Goal: Find specific page/section: Find specific page/section

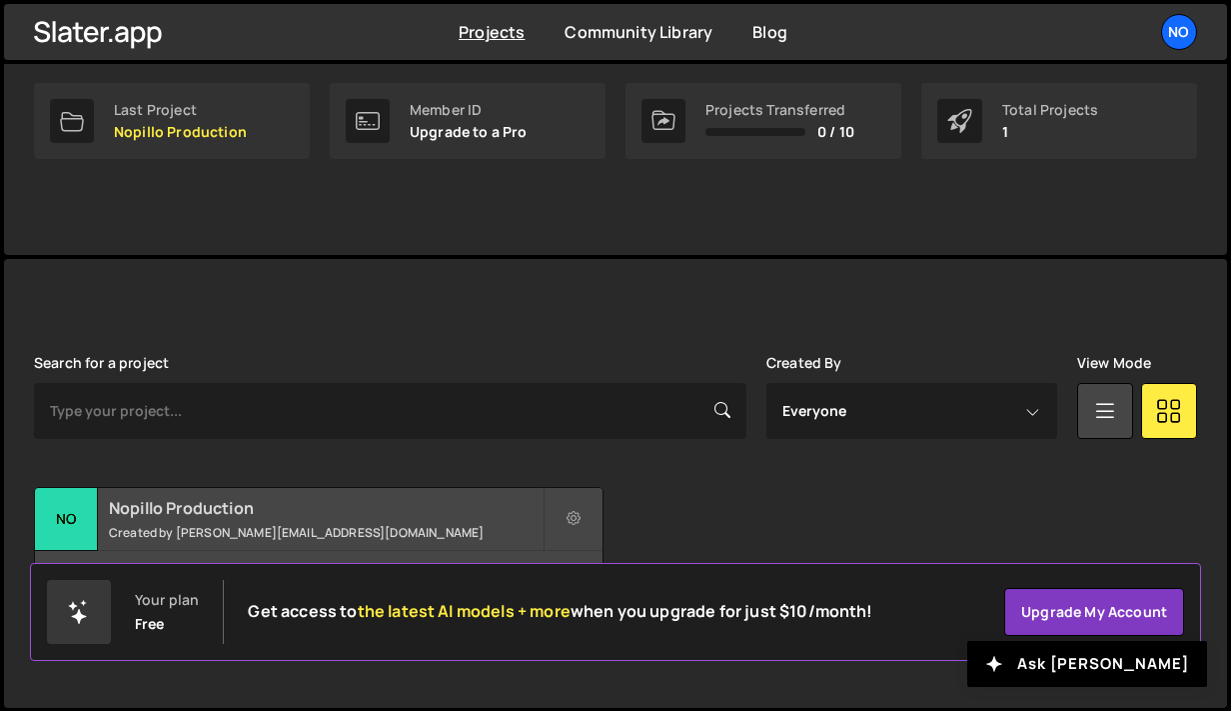
scroll to position [317, 0]
click at [236, 511] on h2 "Nopillo Production" at bounding box center [326, 509] width 434 height 22
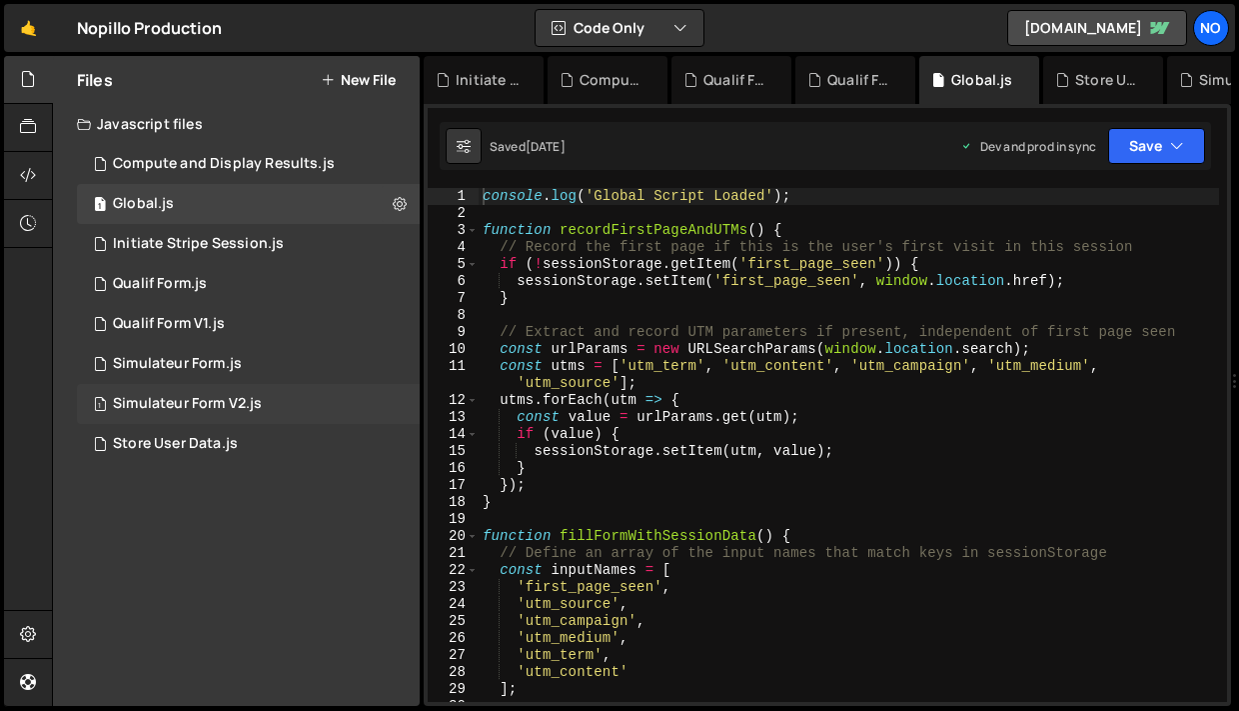
click at [285, 396] on div "1 Simulateur Form V2.js 0" at bounding box center [248, 404] width 343 height 40
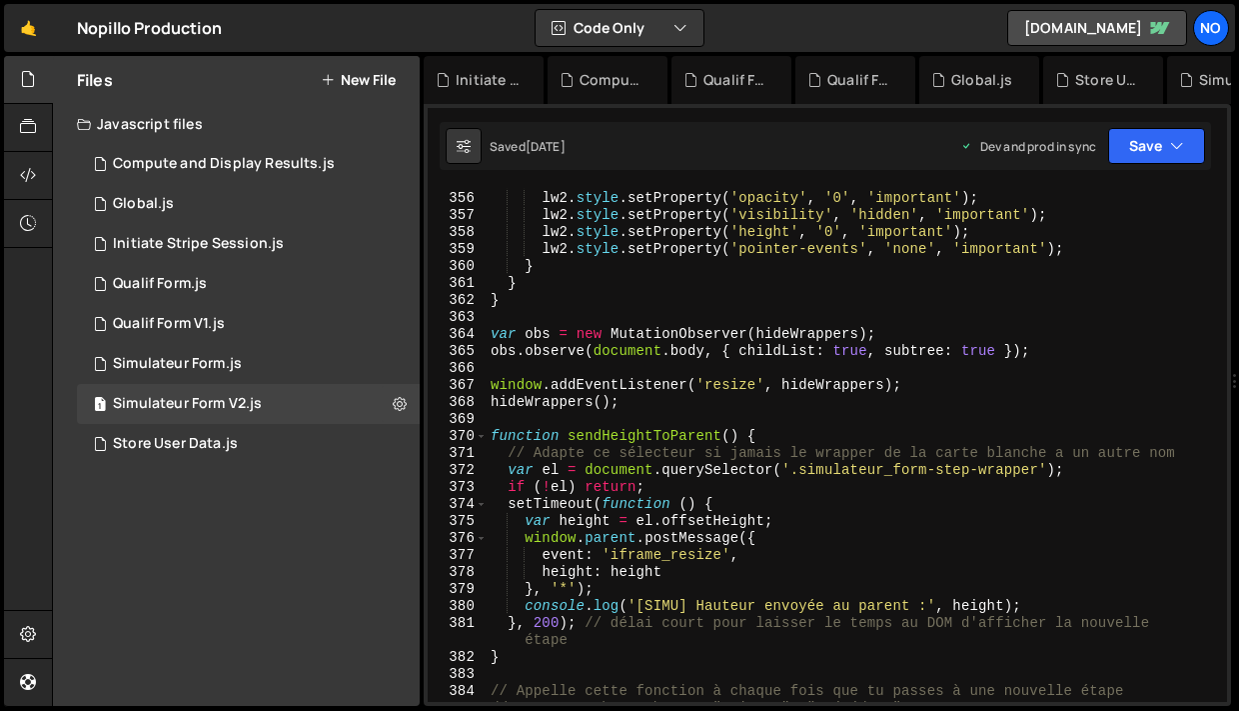
scroll to position [7057, 0]
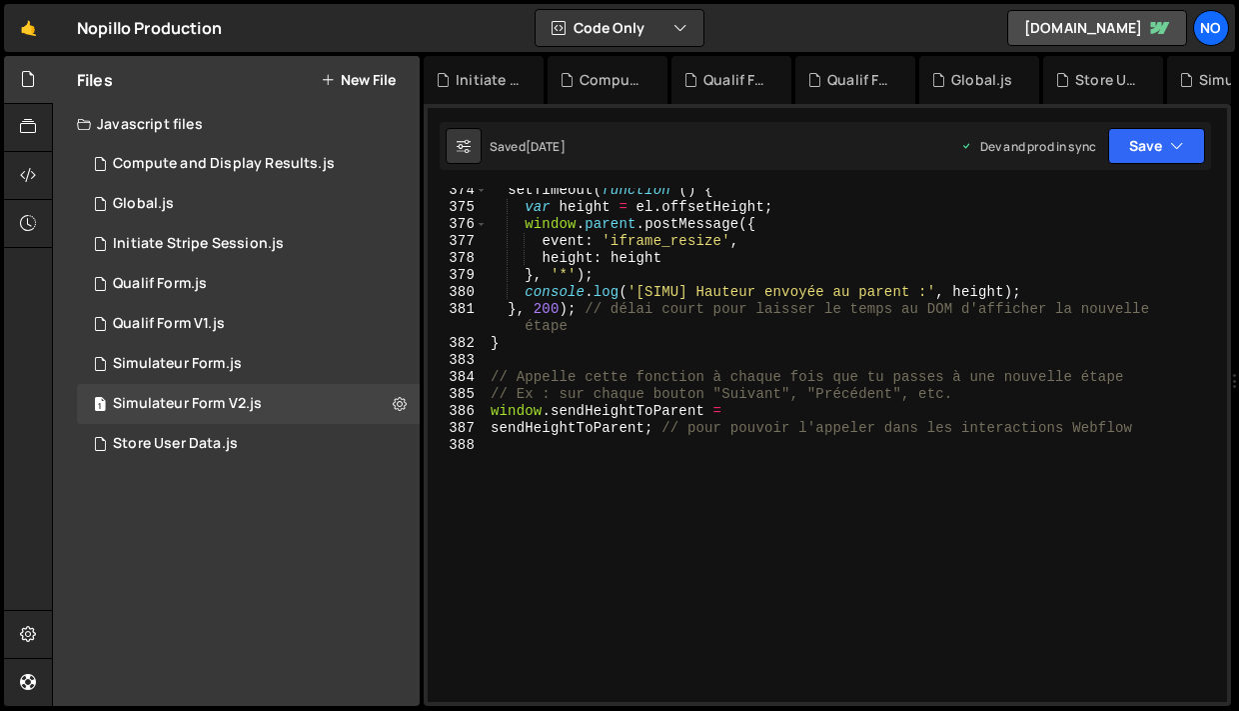
click at [592, 452] on div "setTimeout ( function ( ) { var height = el . offsetHeight ; window . parent . …" at bounding box center [853, 456] width 733 height 548
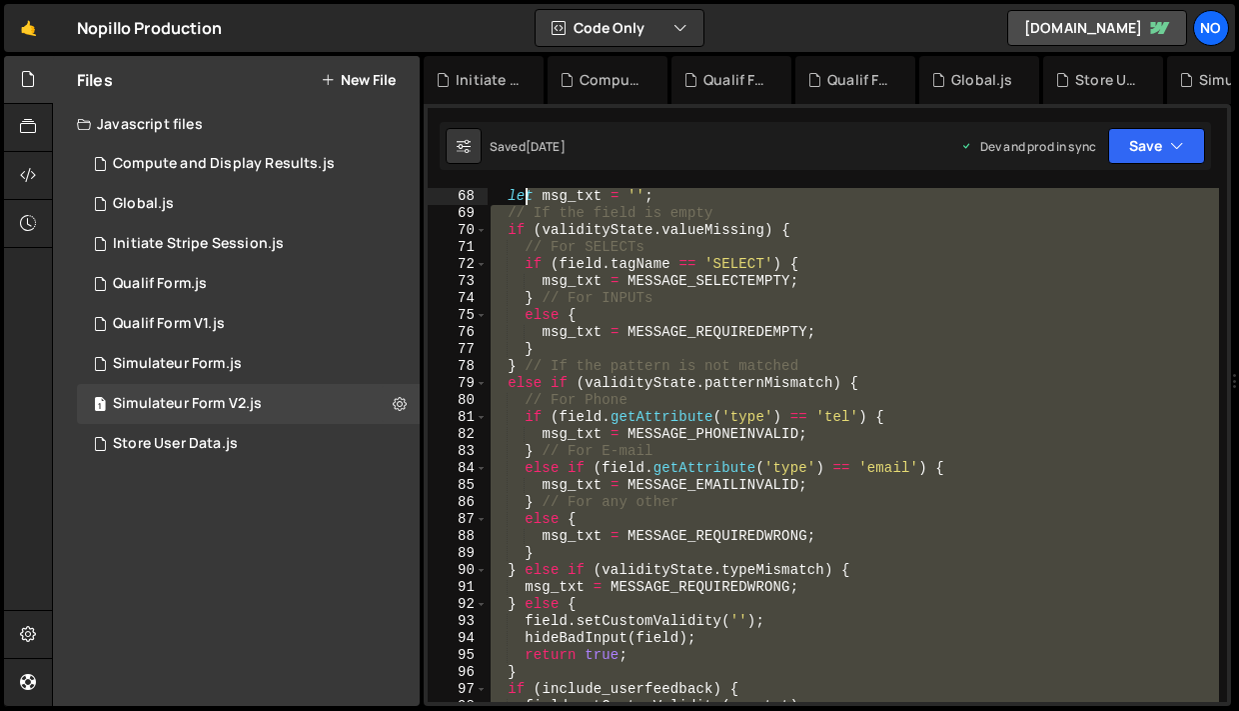
scroll to position [0, 0]
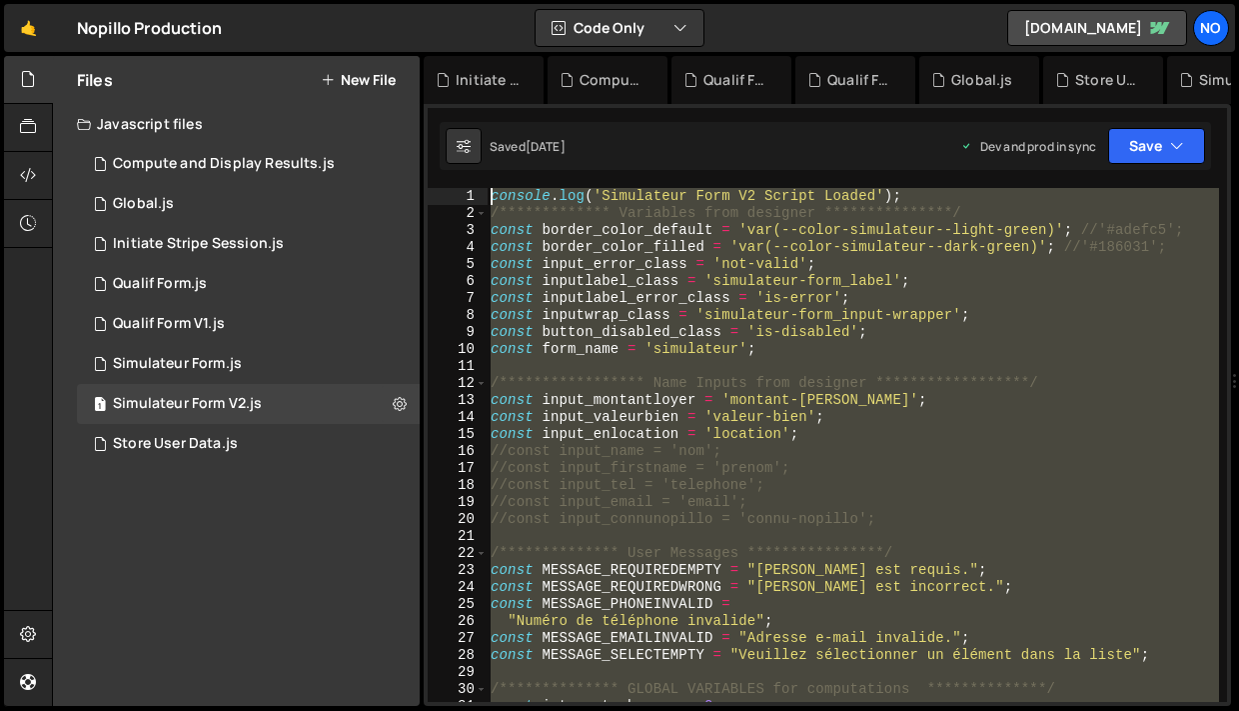
drag, startPoint x: 592, startPoint y: 452, endPoint x: 528, endPoint y: 32, distance: 424.6
click at [528, 32] on div "Hold on a sec... Are you certain you wish to leave this page? Any changes you'v…" at bounding box center [619, 355] width 1239 height 711
type textarea "**********"
click at [595, 365] on div "**********" at bounding box center [853, 445] width 733 height 514
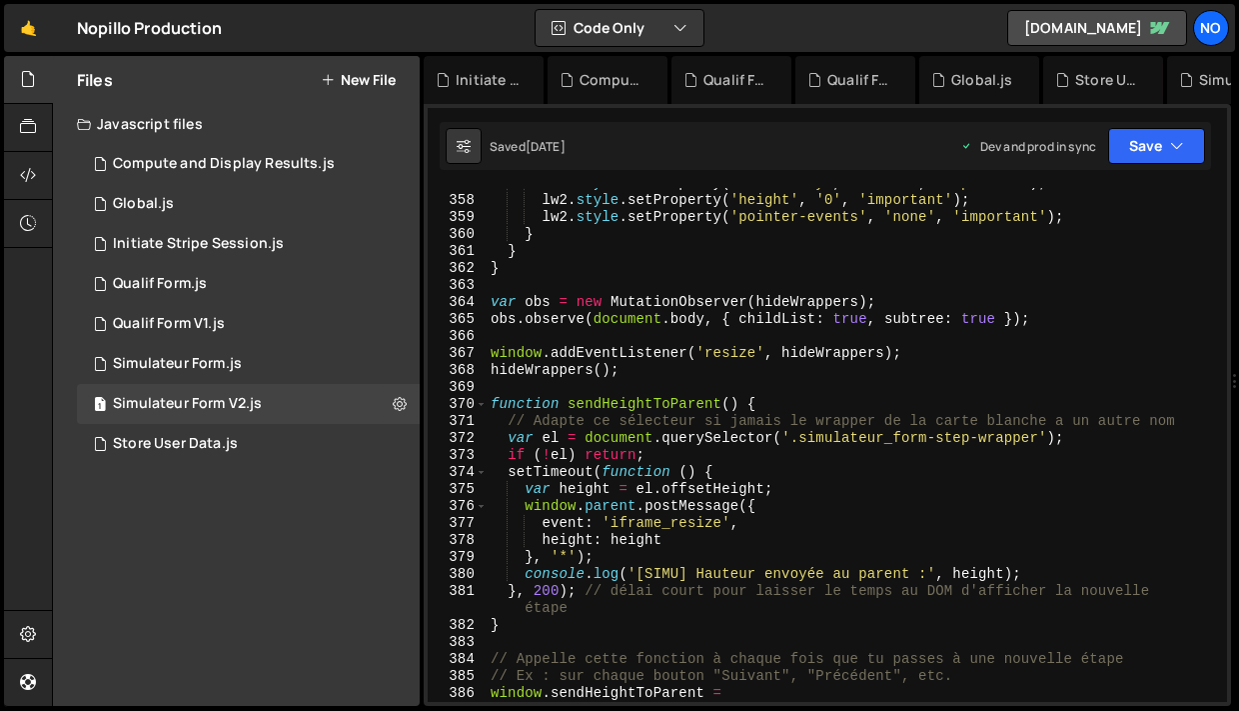
scroll to position [7057, 0]
